Goal: Information Seeking & Learning: Learn about a topic

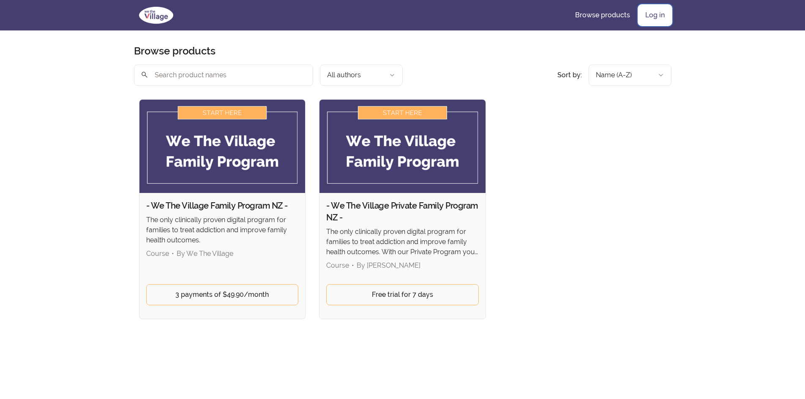
click at [655, 17] on link "Log in" at bounding box center [655, 15] width 33 height 20
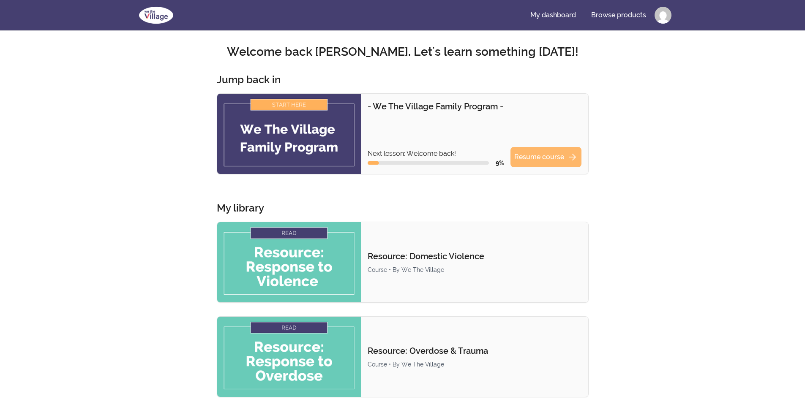
click at [538, 156] on link "Resume course arrow_forward" at bounding box center [545, 157] width 71 height 20
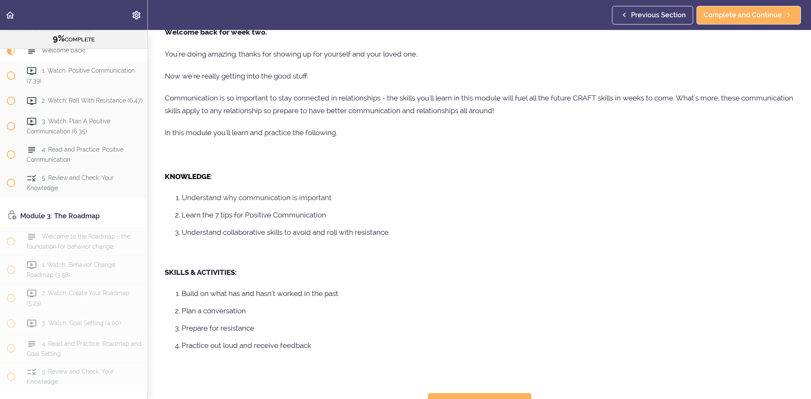
scroll to position [61, 0]
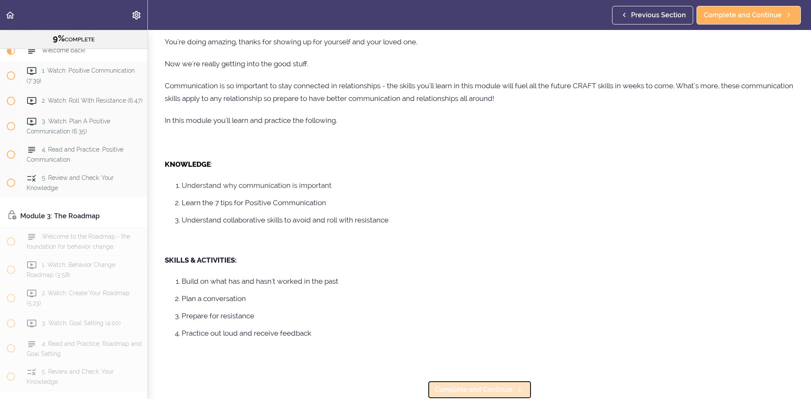
click at [482, 385] on span "Complete and Continue" at bounding box center [474, 390] width 78 height 10
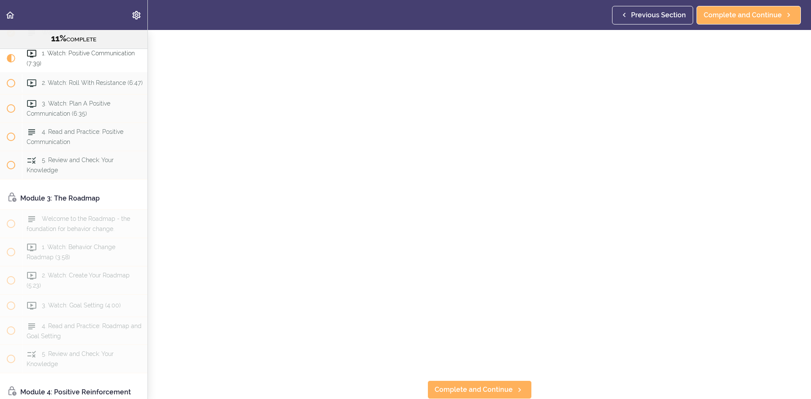
scroll to position [93, 0]
click at [494, 381] on link "Complete and Continue" at bounding box center [480, 390] width 104 height 19
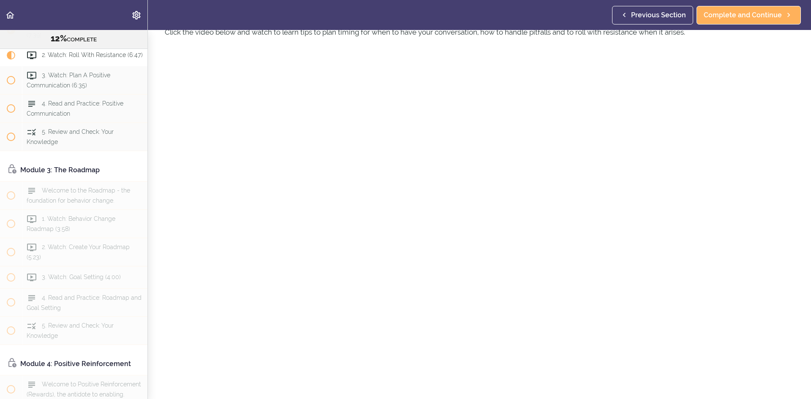
scroll to position [85, 0]
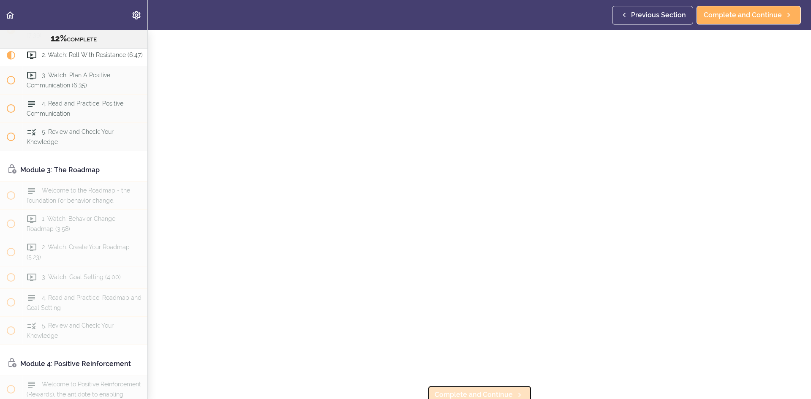
click at [455, 390] on span "Complete and Continue" at bounding box center [474, 395] width 78 height 10
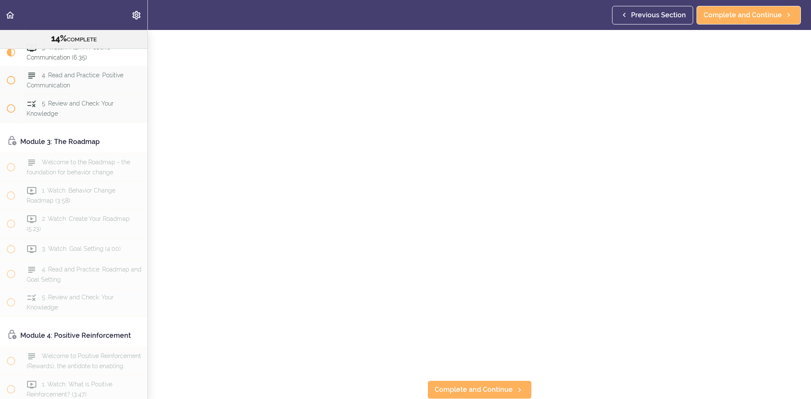
scroll to position [93, 0]
click at [491, 381] on link "Complete and Continue" at bounding box center [480, 390] width 104 height 19
click at [764, 9] on link "Complete and Continue" at bounding box center [749, 15] width 104 height 19
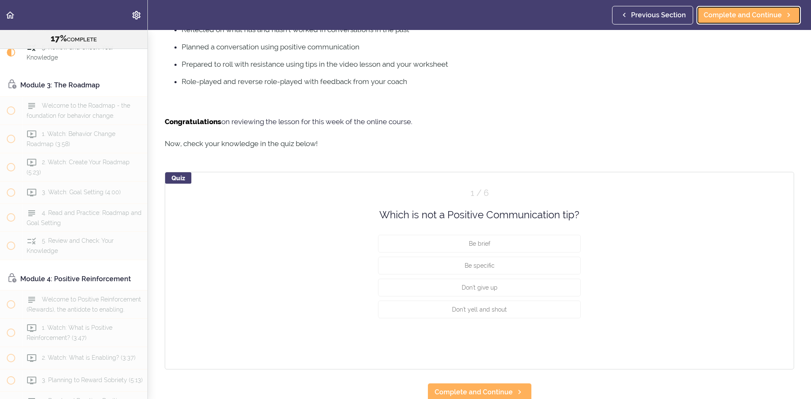
scroll to position [380, 0]
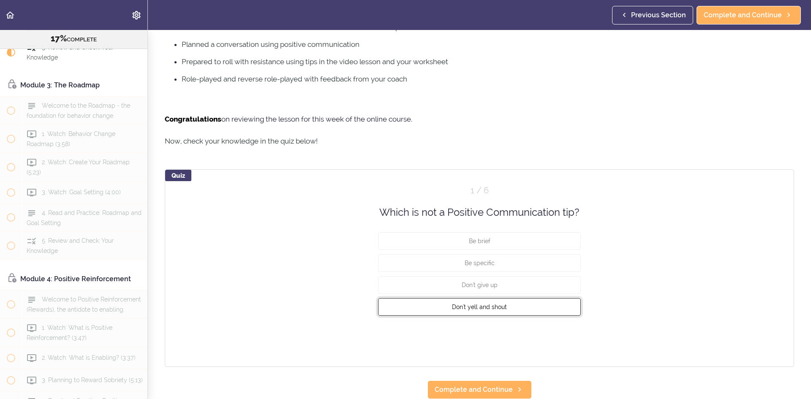
click at [505, 300] on button "Don't yell and shout" at bounding box center [479, 307] width 203 height 18
click at [557, 333] on button "Check" at bounding box center [564, 339] width 33 height 12
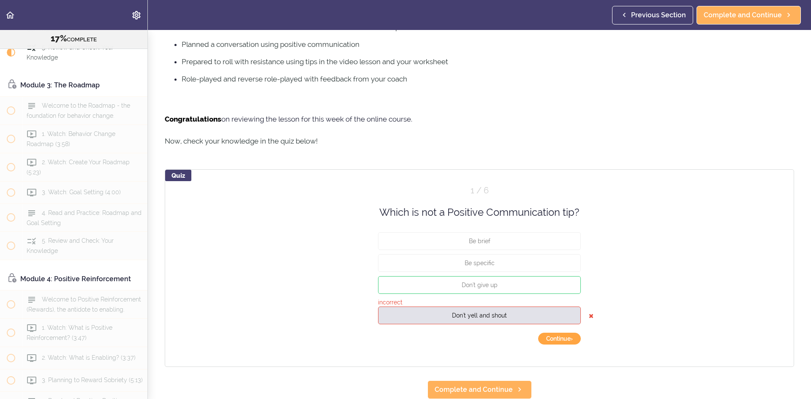
click at [556, 335] on button "Continue ›" at bounding box center [559, 339] width 43 height 12
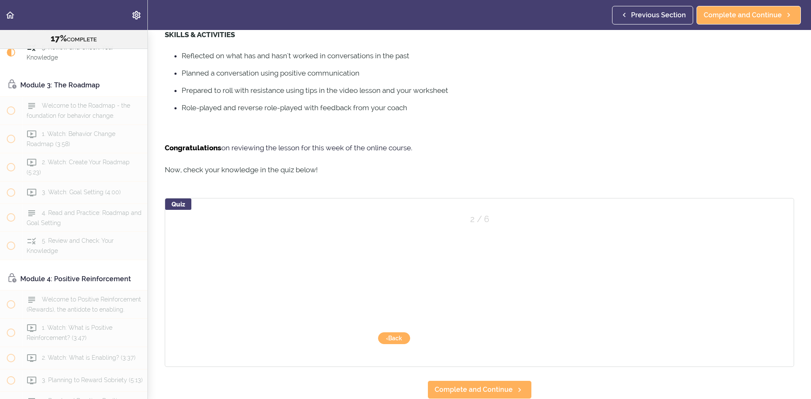
scroll to position [352, 0]
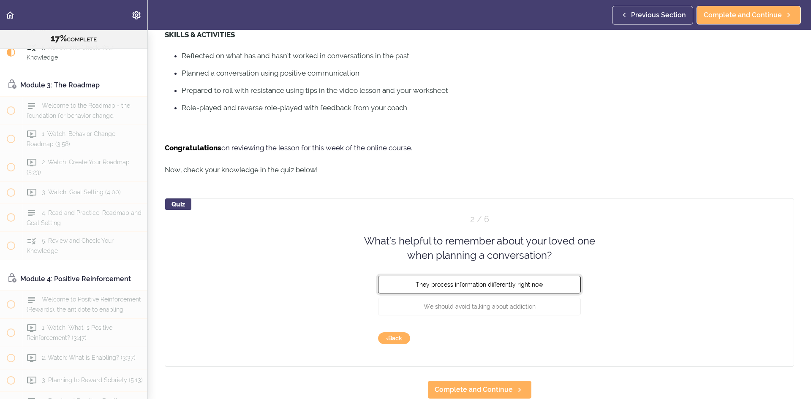
click at [464, 281] on span "They process information differently right now" at bounding box center [480, 284] width 128 height 7
click at [566, 335] on button "Check" at bounding box center [564, 339] width 33 height 12
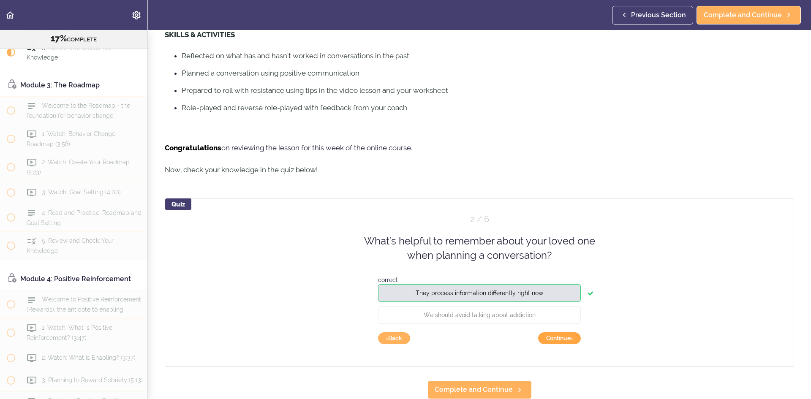
click at [566, 333] on button "Continue ›" at bounding box center [559, 339] width 43 height 12
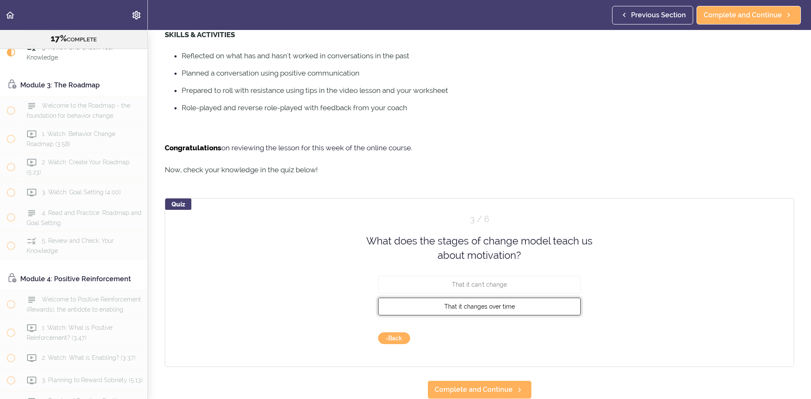
click at [479, 303] on span "That it changes over time" at bounding box center [480, 306] width 71 height 7
click at [565, 333] on button "Check" at bounding box center [564, 339] width 33 height 12
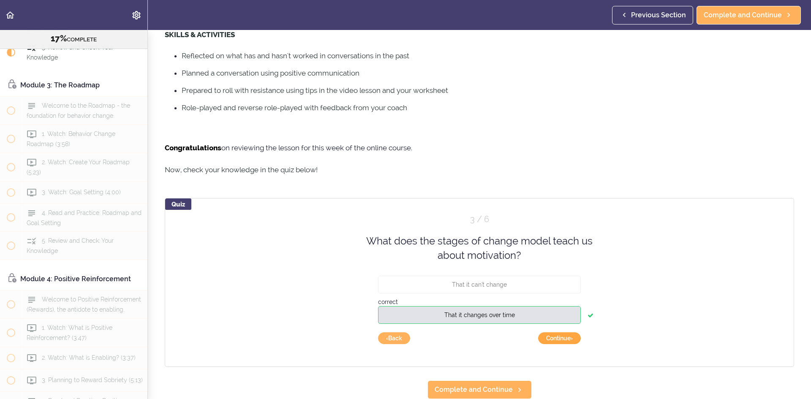
click at [561, 333] on button "Continue ›" at bounding box center [559, 339] width 43 height 12
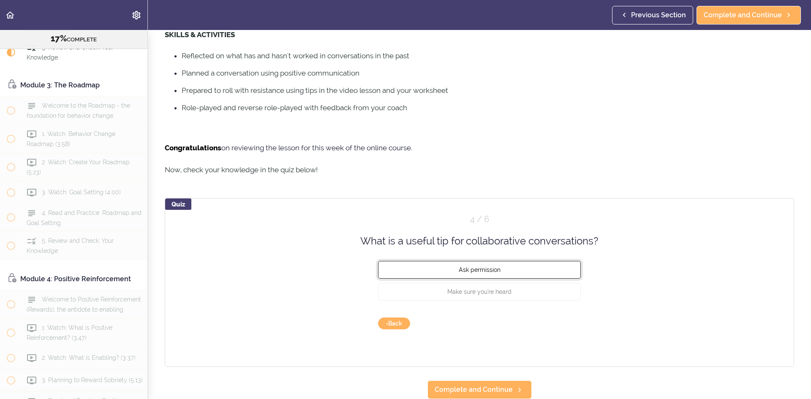
click at [491, 267] on span "Ask permission" at bounding box center [480, 270] width 42 height 7
click at [567, 320] on button "Check" at bounding box center [564, 324] width 33 height 12
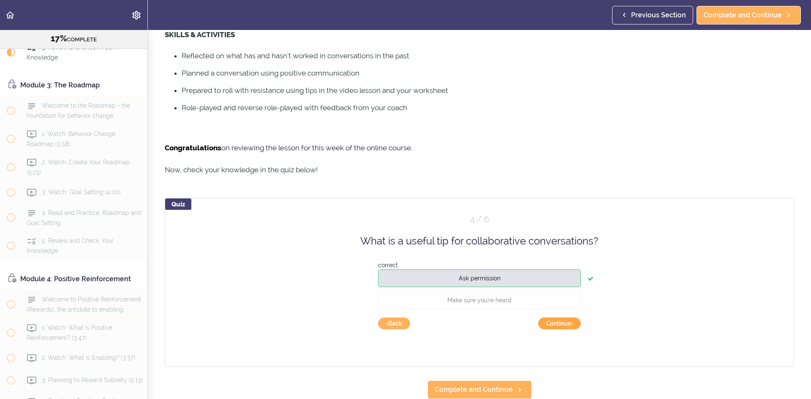
click at [558, 318] on button "Continue ›" at bounding box center [559, 324] width 43 height 12
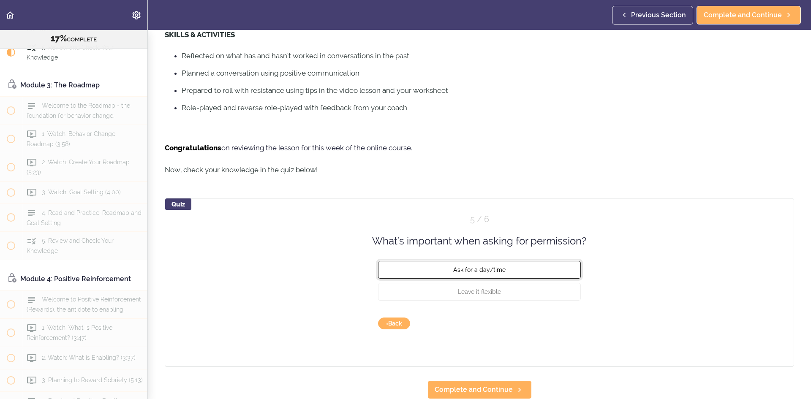
click at [489, 267] on span "Ask for a day/time" at bounding box center [479, 270] width 52 height 7
click at [560, 319] on button "Check" at bounding box center [564, 324] width 33 height 12
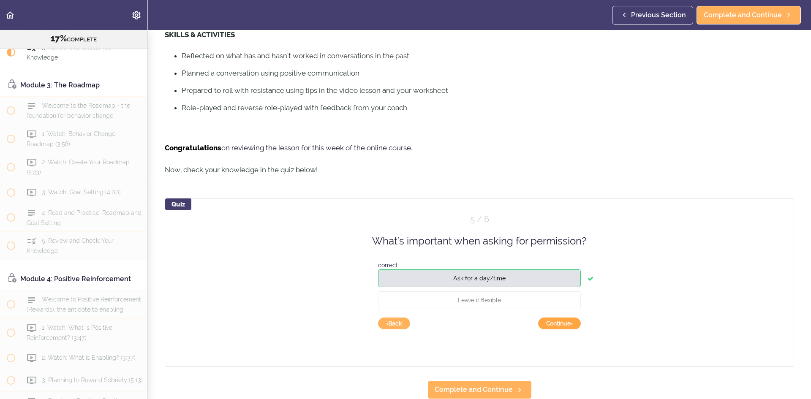
click at [562, 318] on button "Continue ›" at bounding box center [559, 324] width 43 height 12
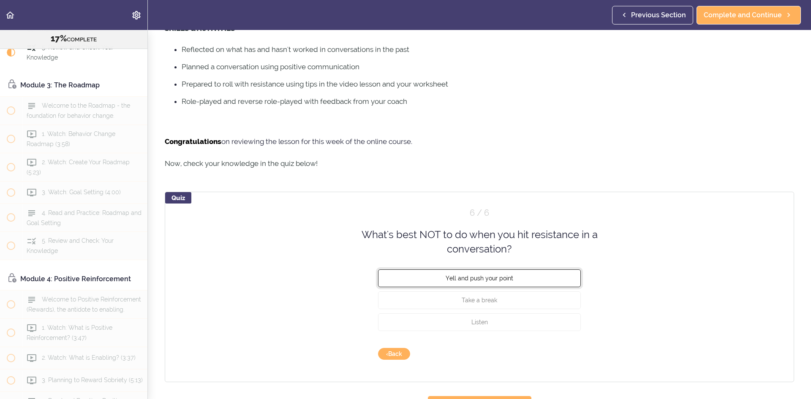
click at [509, 280] on span "Yell and push your point" at bounding box center [480, 278] width 68 height 7
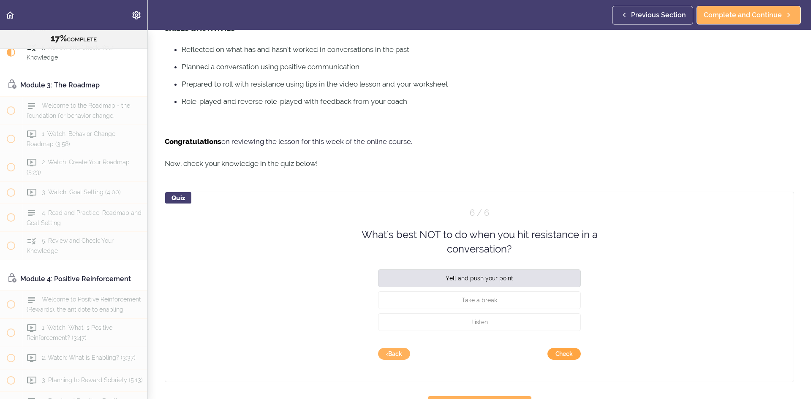
click at [562, 354] on button "Check" at bounding box center [564, 354] width 33 height 12
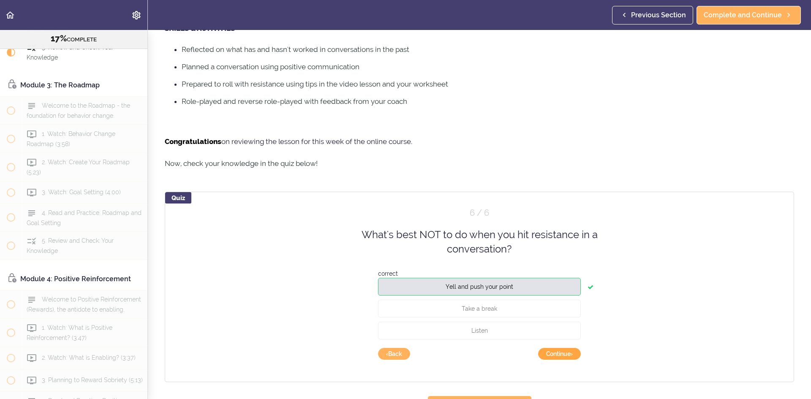
click at [562, 353] on button "Continue ›" at bounding box center [559, 354] width 43 height 12
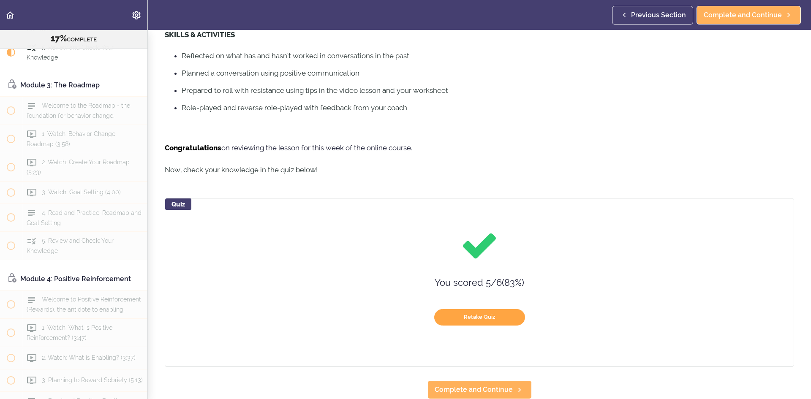
click at [483, 310] on button "Retake Quiz" at bounding box center [479, 317] width 91 height 16
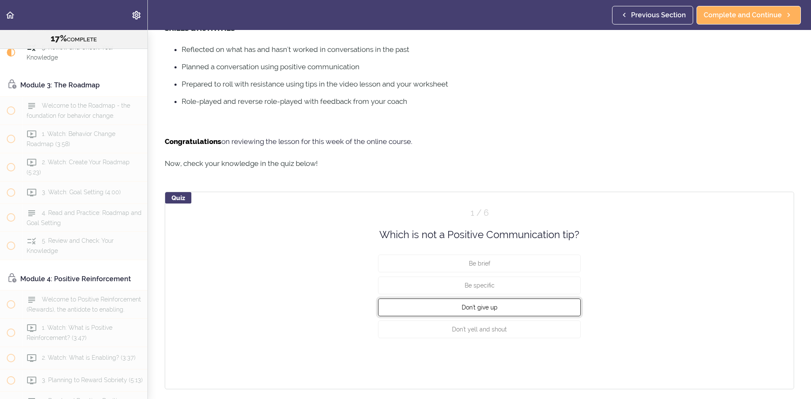
click at [497, 303] on button "Don't give up" at bounding box center [479, 308] width 203 height 18
click at [559, 360] on button "Check" at bounding box center [564, 361] width 33 height 12
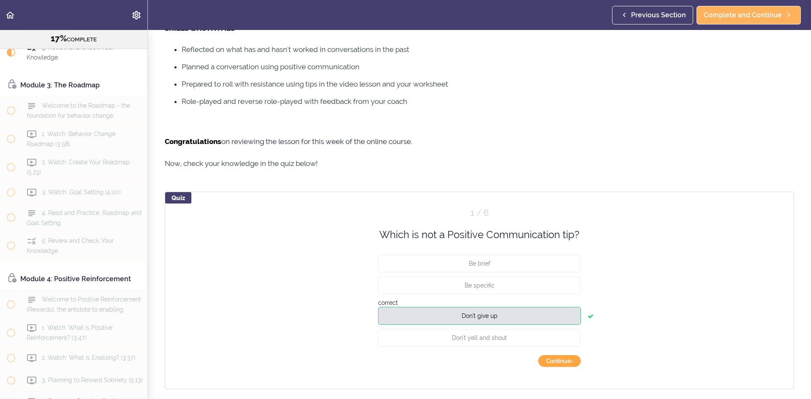
click at [558, 358] on button "Continue ›" at bounding box center [559, 361] width 43 height 12
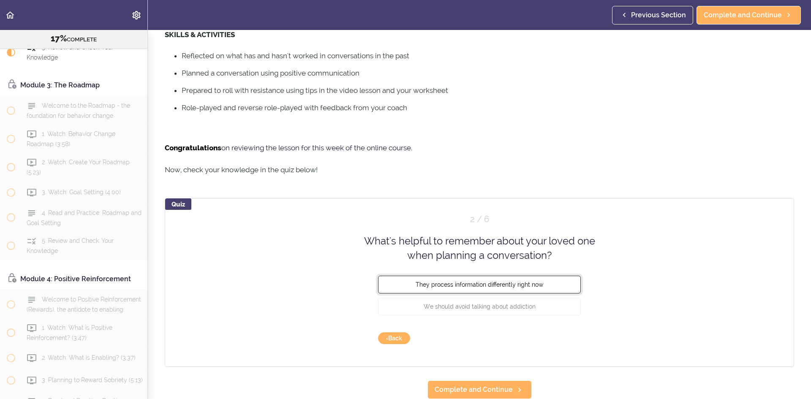
click at [524, 281] on span "They process information differently right now" at bounding box center [480, 284] width 128 height 7
click at [561, 333] on button "Check" at bounding box center [564, 339] width 33 height 12
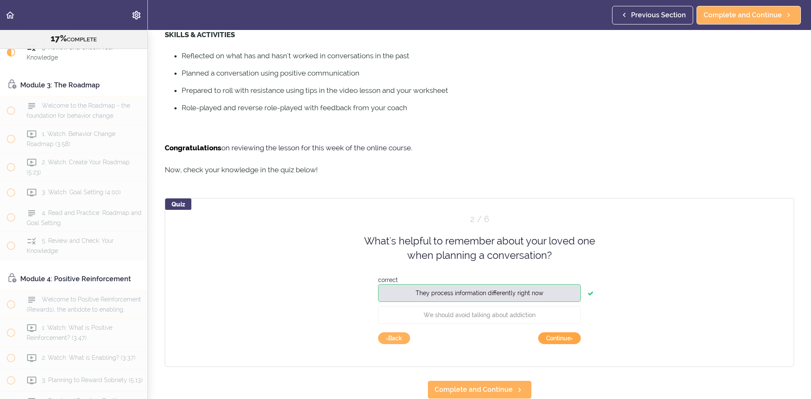
click at [561, 333] on button "Continue ›" at bounding box center [559, 339] width 43 height 12
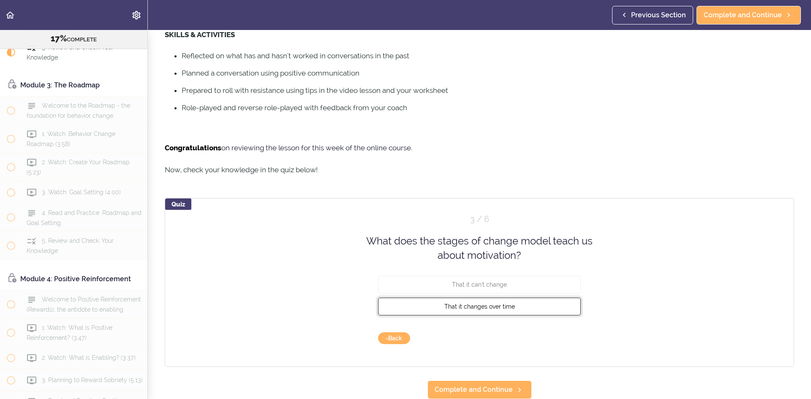
click at [512, 299] on button "That it changes over time" at bounding box center [479, 307] width 203 height 18
click at [558, 333] on button "Check" at bounding box center [564, 339] width 33 height 12
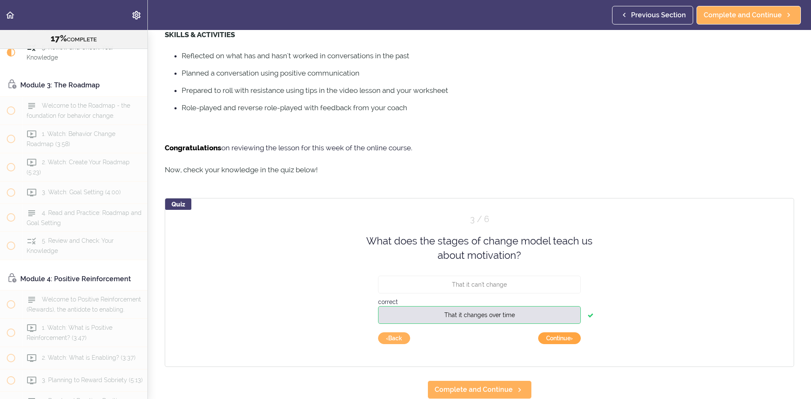
click at [563, 333] on button "Continue ›" at bounding box center [559, 339] width 43 height 12
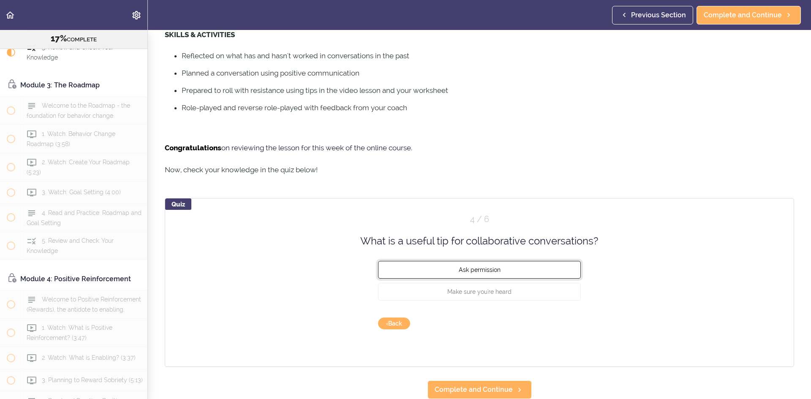
click at [508, 267] on button "Ask permission" at bounding box center [479, 270] width 203 height 18
click at [558, 318] on button "Check" at bounding box center [564, 324] width 33 height 12
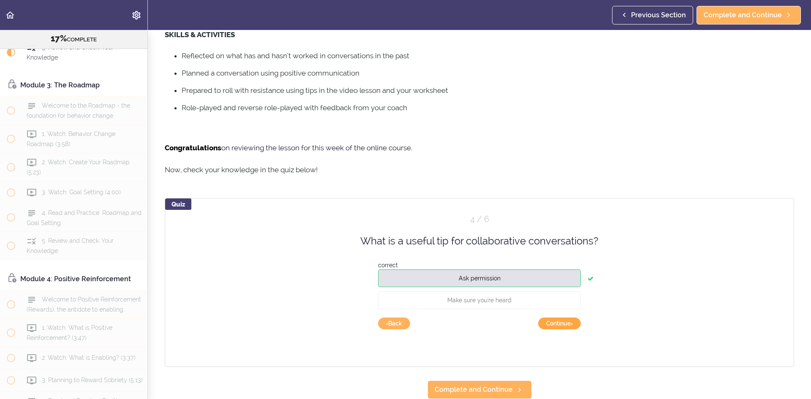
click at [565, 321] on button "Continue ›" at bounding box center [559, 324] width 43 height 12
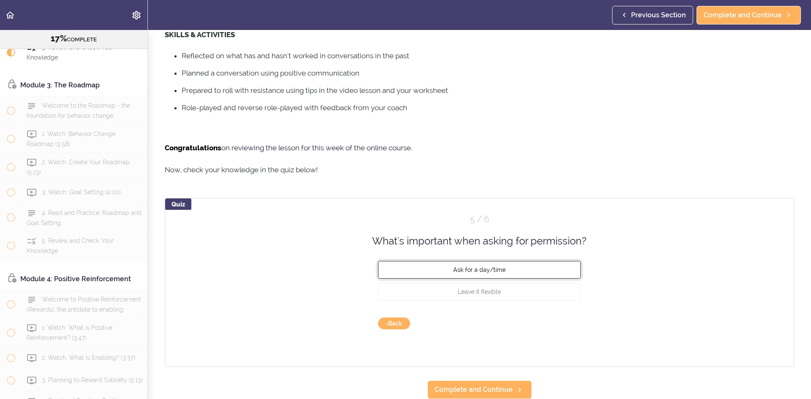
click at [496, 267] on span "Ask for a day/time" at bounding box center [479, 270] width 52 height 7
click at [557, 318] on button "Check" at bounding box center [564, 324] width 33 height 12
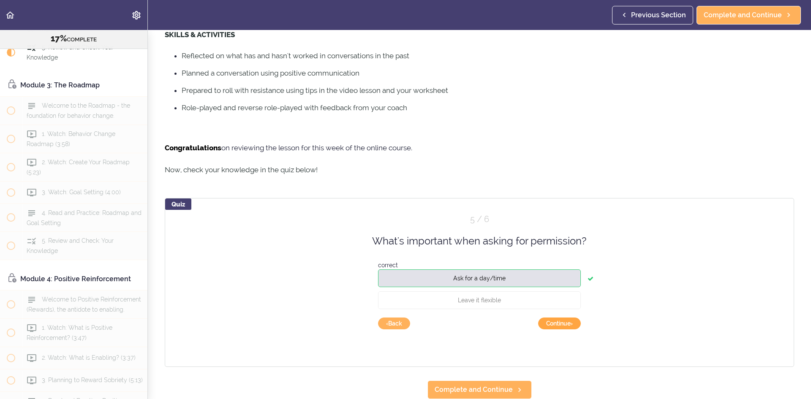
click at [560, 318] on button "Continue ›" at bounding box center [559, 324] width 43 height 12
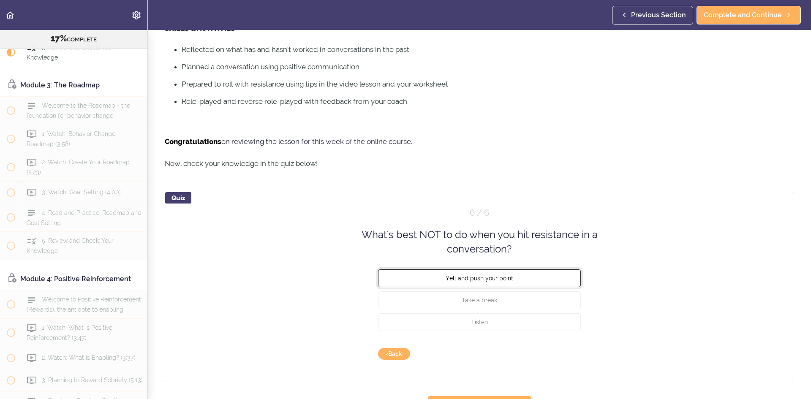
click at [500, 282] on button "Yell and push your point" at bounding box center [479, 278] width 203 height 18
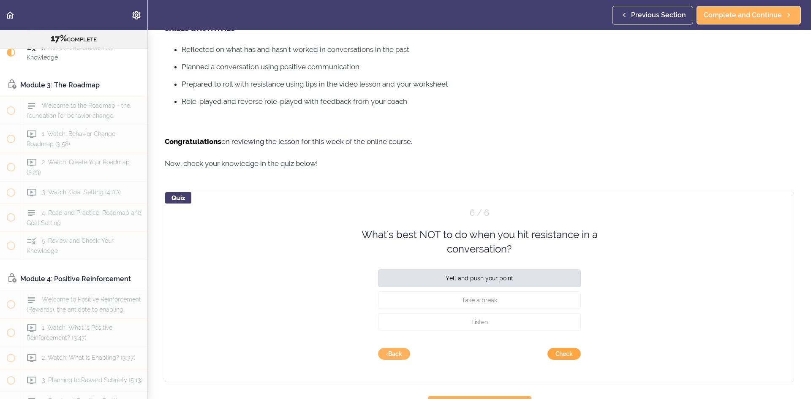
click at [558, 349] on button "Check" at bounding box center [564, 354] width 33 height 12
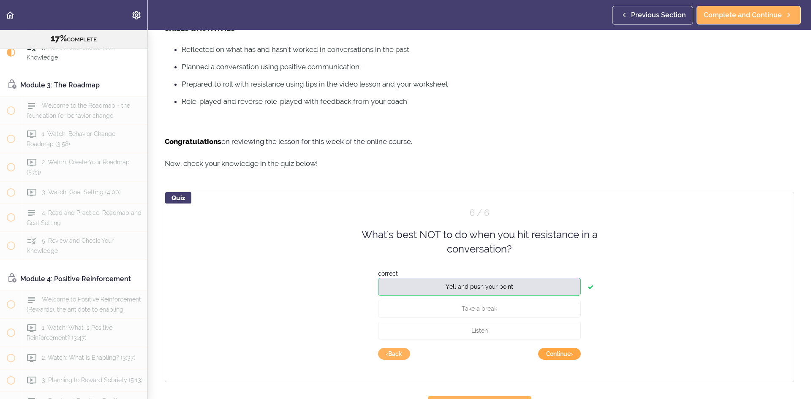
click at [567, 355] on button "Continue ›" at bounding box center [559, 354] width 43 height 12
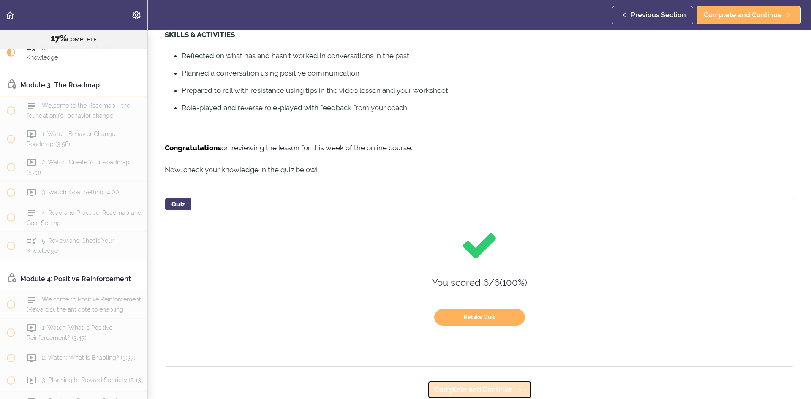
click at [499, 385] on span "Complete and Continue" at bounding box center [474, 390] width 78 height 10
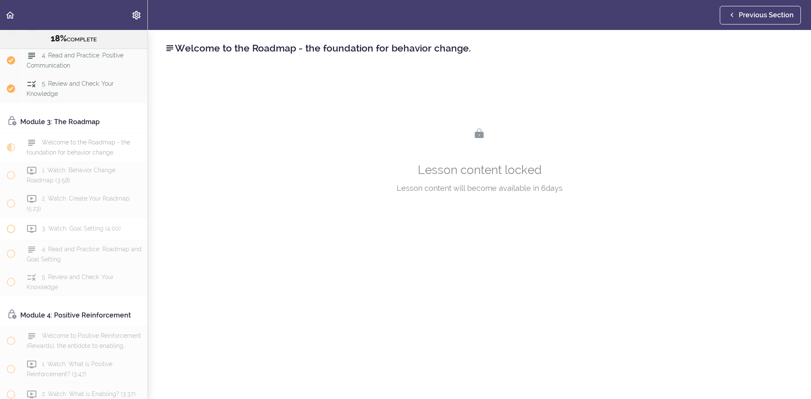
scroll to position [380, 0]
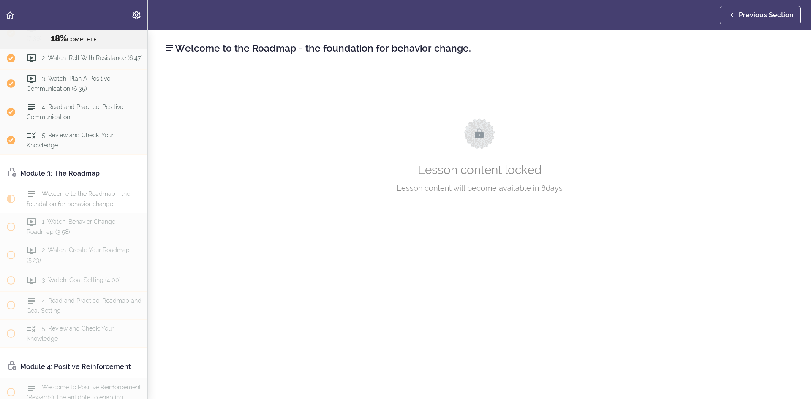
click at [150, 109] on div "Welcome to the Roadmap - the foundation for behavior change. Lesson content loc…" at bounding box center [479, 214] width 663 height 369
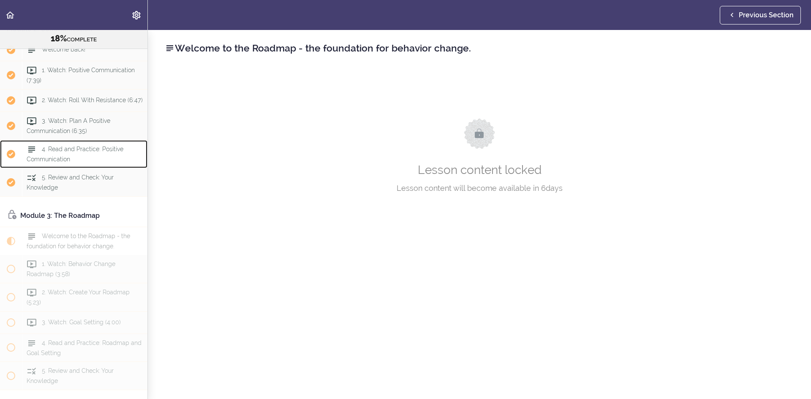
click at [77, 168] on div "4. Read and Practice: Positive Communication" at bounding box center [85, 154] width 126 height 28
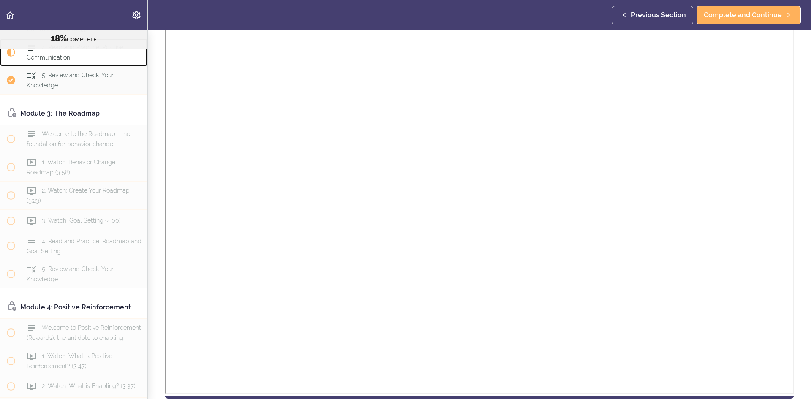
scroll to position [423, 0]
